Goal: Task Accomplishment & Management: Use online tool/utility

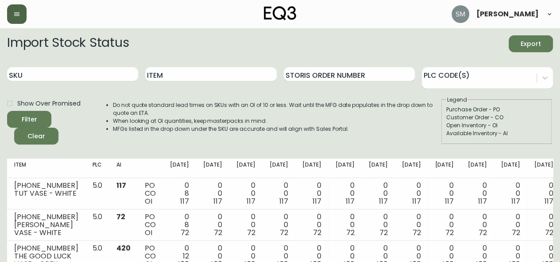
click at [23, 13] on button "button" at bounding box center [16, 13] width 19 height 19
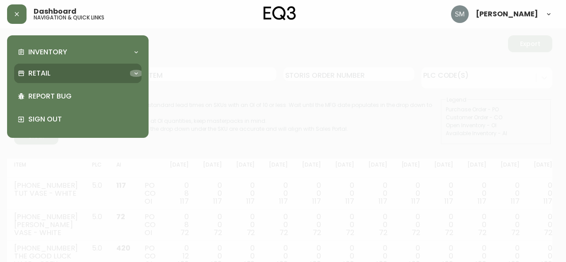
click at [135, 73] on icon at bounding box center [136, 73] width 7 height 7
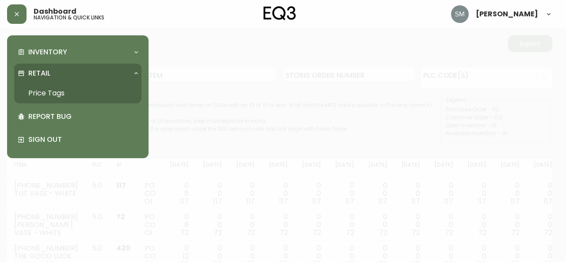
click at [92, 96] on link "Price Tags" at bounding box center [77, 93] width 127 height 20
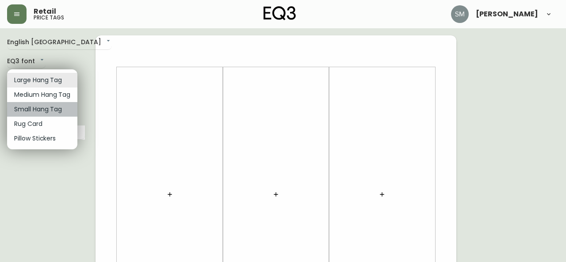
click at [53, 110] on li "Small Hang Tag" at bounding box center [42, 109] width 70 height 15
type input "small"
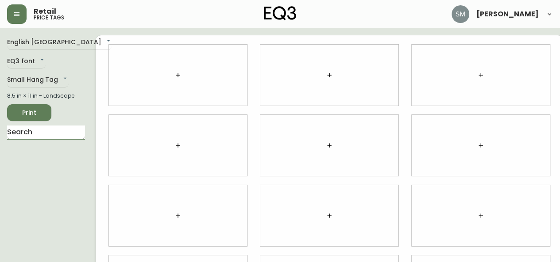
click at [47, 134] on input "text" at bounding box center [46, 133] width 78 height 14
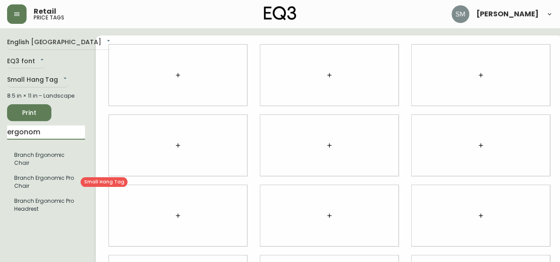
type input "ergonom"
click at [57, 187] on li "Branch Ergonomic Pro Chair" at bounding box center [46, 182] width 78 height 23
